Goal: Information Seeking & Learning: Learn about a topic

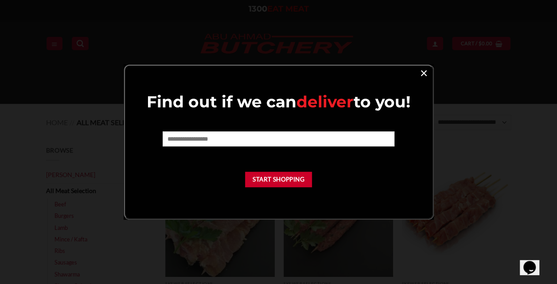
click at [426, 71] on link "×" at bounding box center [424, 73] width 13 height 12
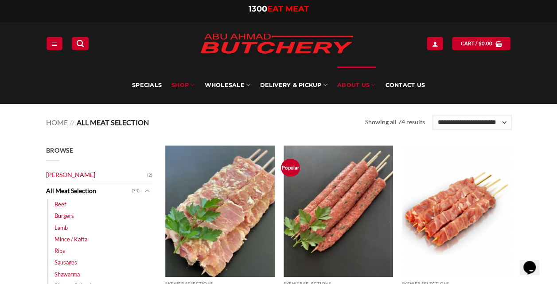
click at [358, 87] on link "About Us" at bounding box center [356, 85] width 38 height 37
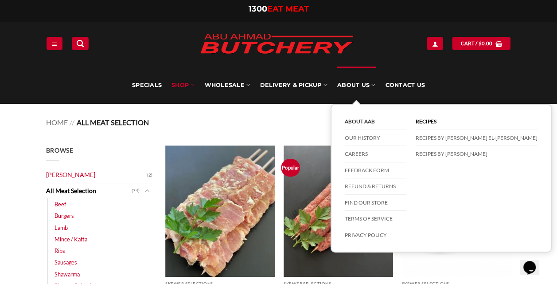
click at [353, 121] on link "About AAB" at bounding box center [376, 121] width 62 height 16
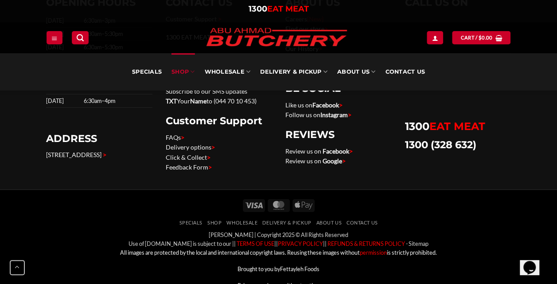
scroll to position [4581, 0]
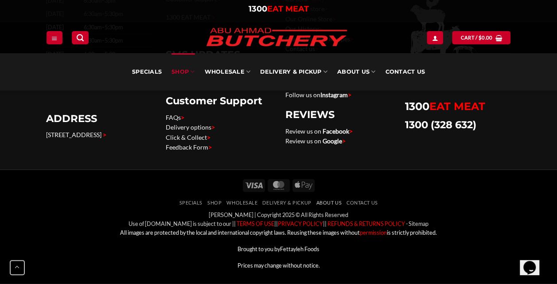
click at [326, 202] on link "About Us" at bounding box center [329, 203] width 25 height 6
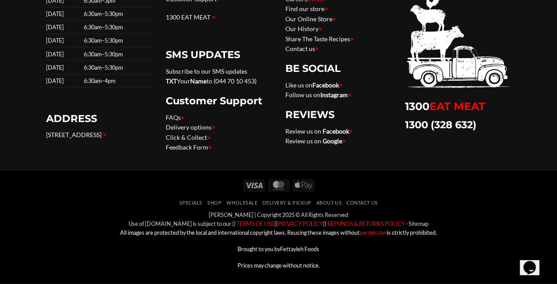
scroll to position [0, 0]
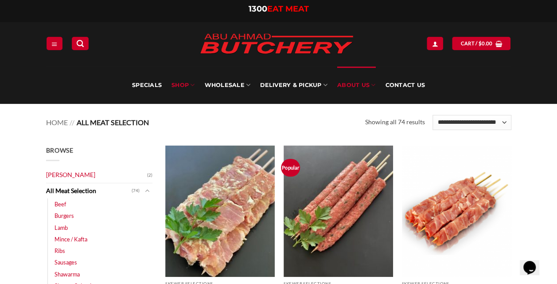
click at [356, 85] on link "About Us" at bounding box center [356, 85] width 38 height 37
click at [352, 85] on link "About Us" at bounding box center [356, 85] width 38 height 37
click at [374, 84] on icon at bounding box center [373, 85] width 4 height 8
click at [348, 83] on link "About Us" at bounding box center [356, 85] width 38 height 37
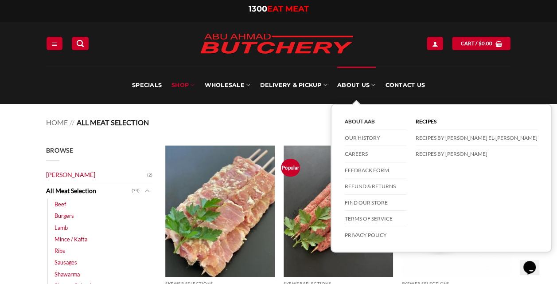
click at [359, 121] on link "About AAB" at bounding box center [376, 121] width 62 height 16
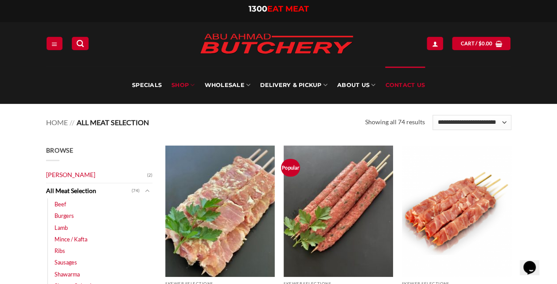
click at [403, 85] on link "Contact Us" at bounding box center [405, 85] width 40 height 37
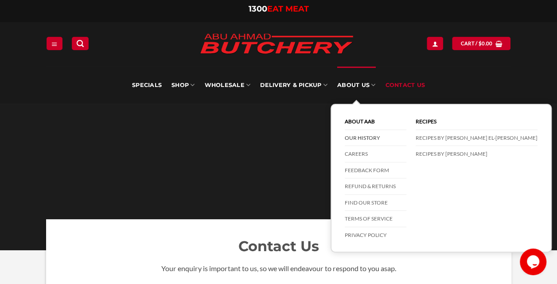
click at [359, 136] on link "Our History" at bounding box center [376, 138] width 62 height 16
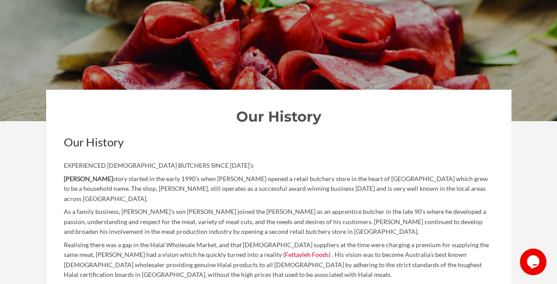
scroll to position [133, 0]
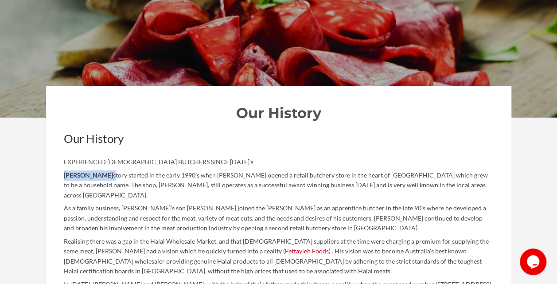
drag, startPoint x: 63, startPoint y: 174, endPoint x: 123, endPoint y: 175, distance: 59.9
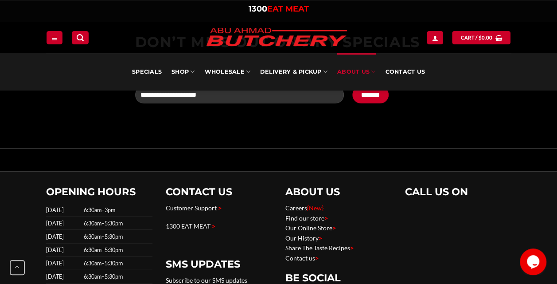
scroll to position [1020, 0]
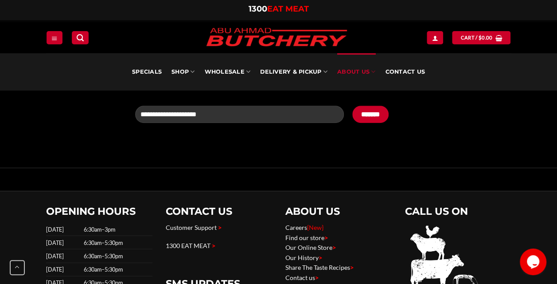
copy p "[PERSON_NAME]"
